Goal: Information Seeking & Learning: Check status

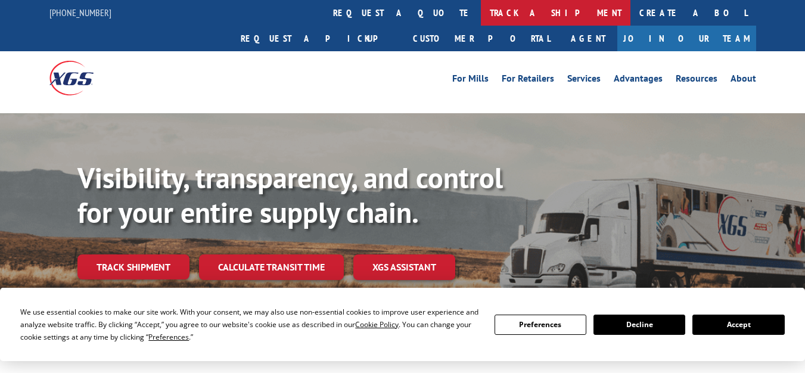
click at [481, 14] on link "track a shipment" at bounding box center [556, 13] width 150 height 26
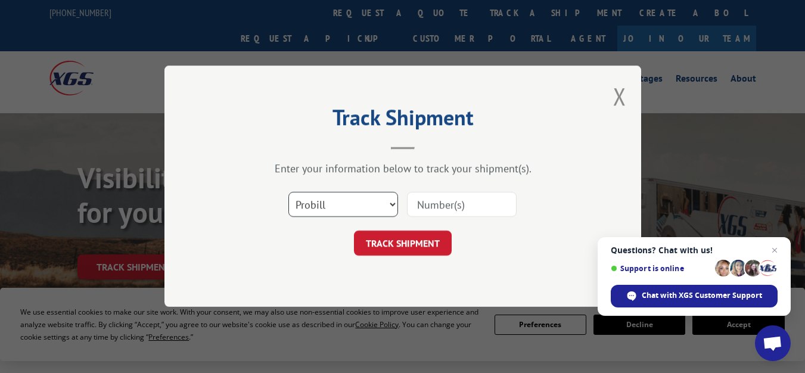
click at [387, 200] on select "Select category... Probill BOL PO" at bounding box center [343, 204] width 110 height 25
select select "bol"
click at [288, 192] on select "Select category... Probill BOL PO" at bounding box center [343, 204] width 110 height 25
click at [453, 204] on input at bounding box center [462, 204] width 110 height 25
paste input "3385529"
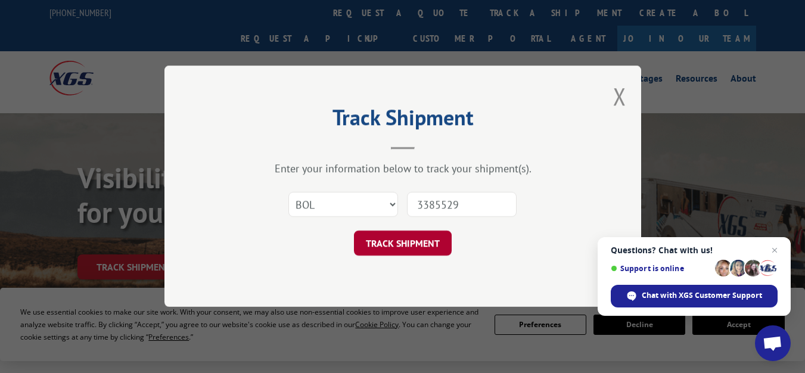
type input "3385529"
click at [386, 242] on button "TRACK SHIPMENT" at bounding box center [403, 243] width 98 height 25
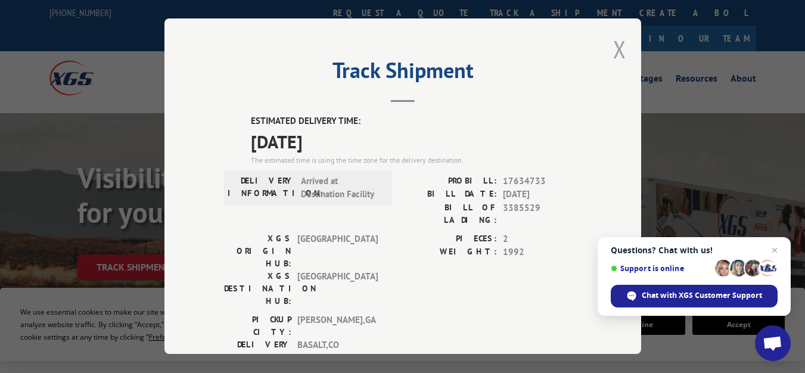
click at [613, 46] on button "Close modal" at bounding box center [619, 49] width 13 height 32
